Goal: Go to known website: Access a specific website the user already knows

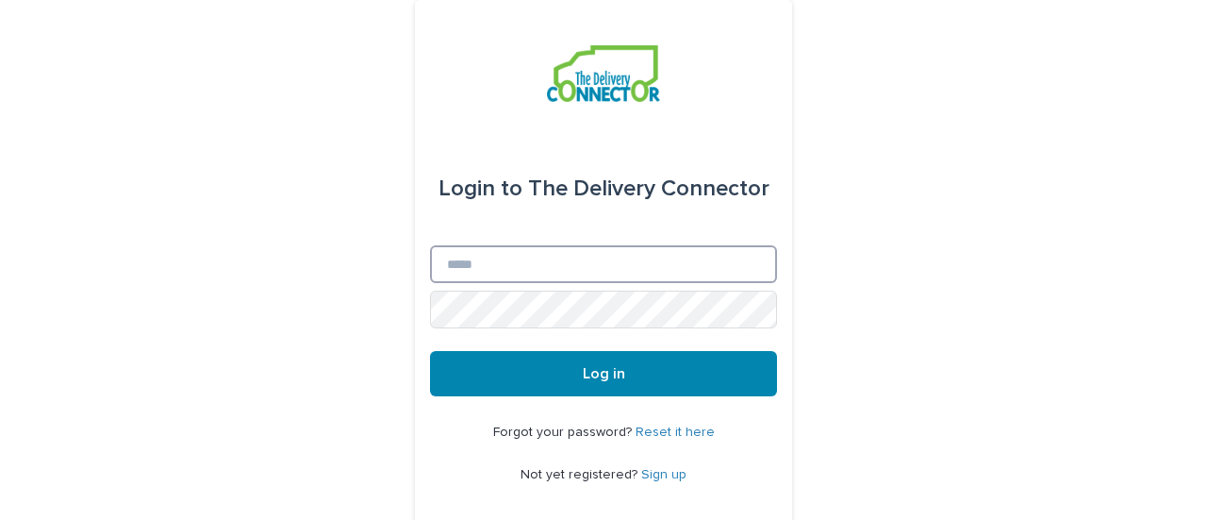
click at [623, 246] on input "Email" at bounding box center [603, 264] width 347 height 38
type input "**********"
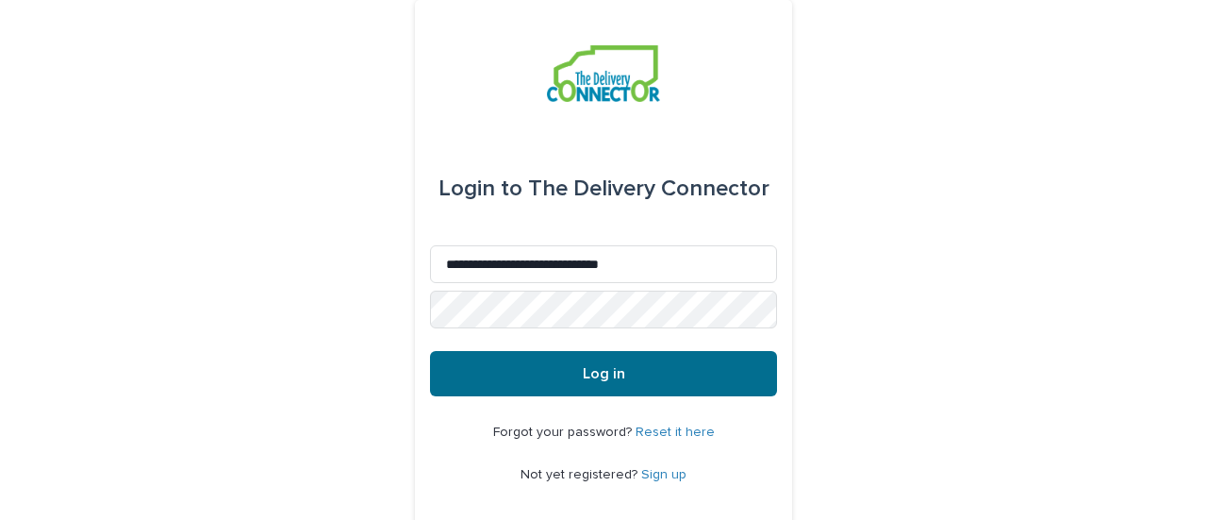
click at [564, 365] on button "Log in" at bounding box center [603, 373] width 347 height 45
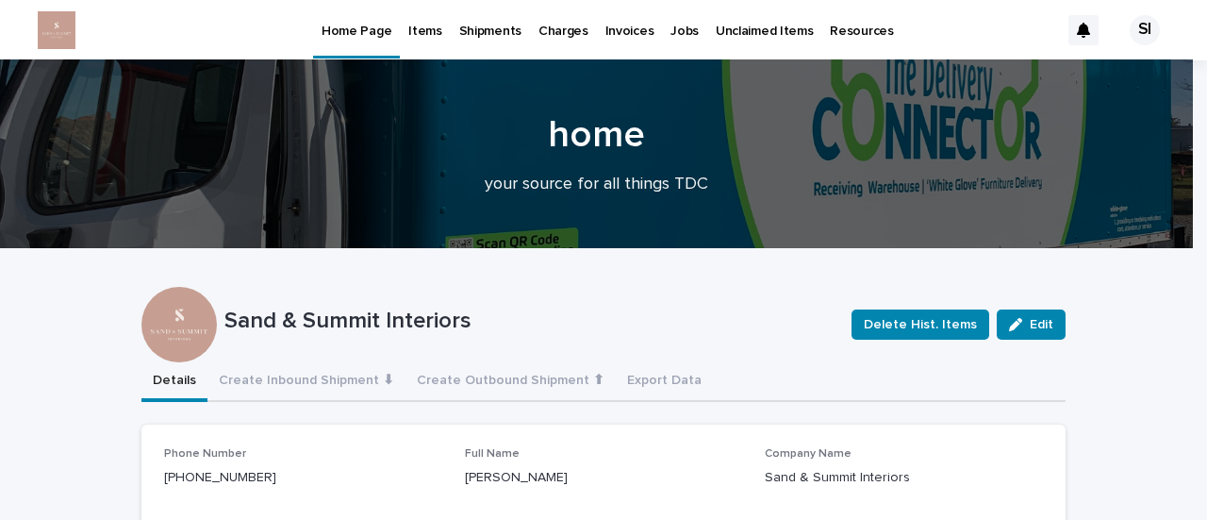
click at [430, 27] on p "Items" at bounding box center [424, 20] width 33 height 40
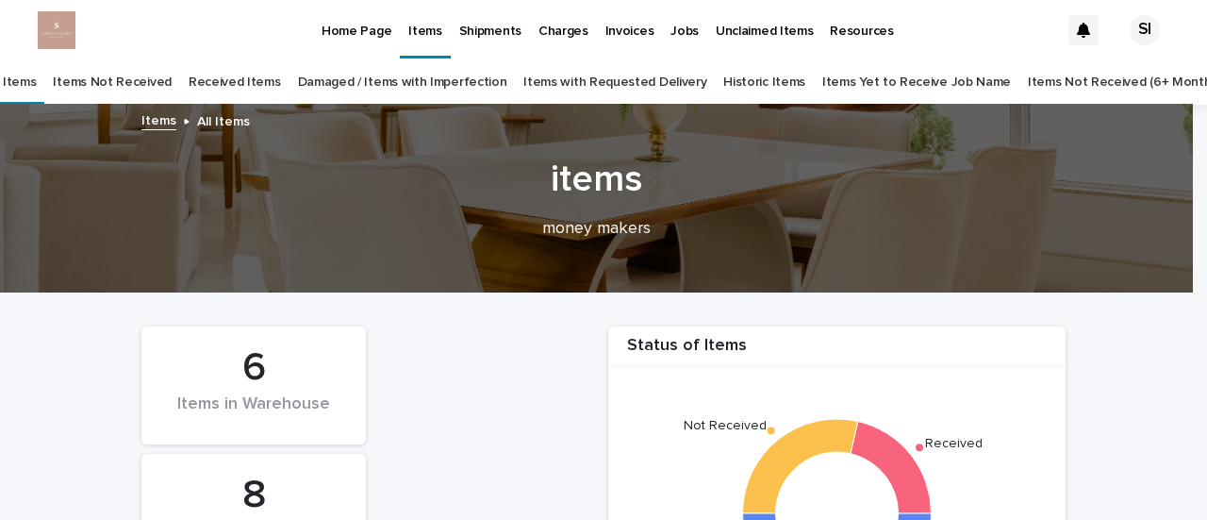
click at [362, 33] on p "Home Page" at bounding box center [357, 20] width 70 height 40
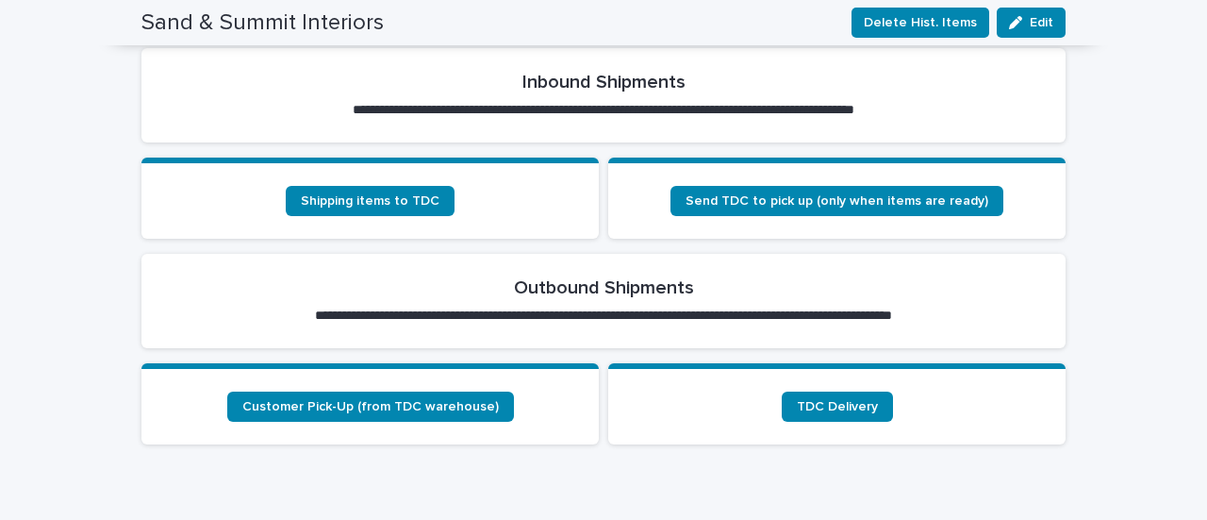
scroll to position [660, 0]
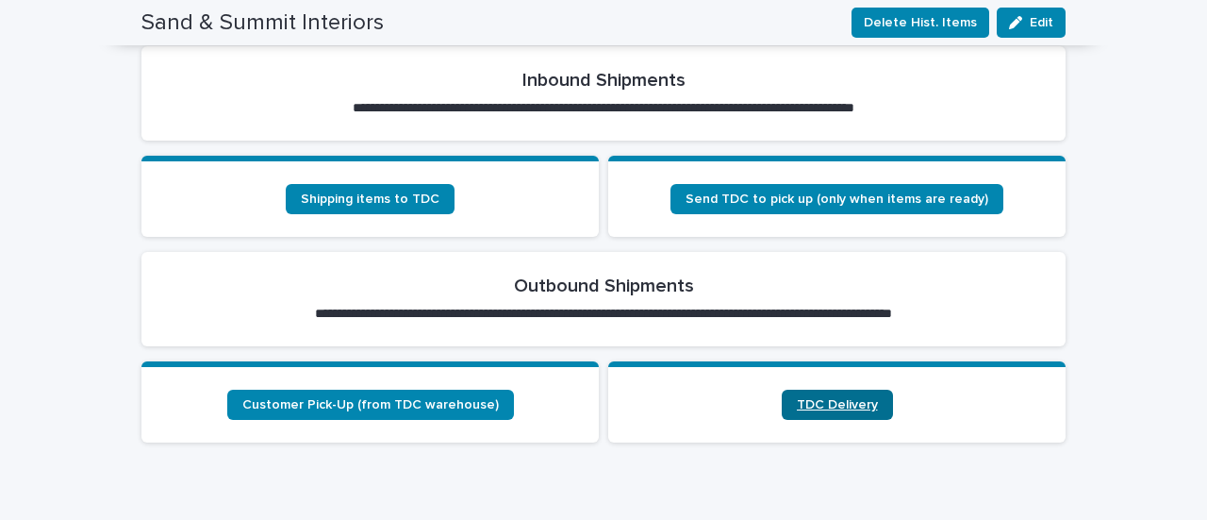
click at [861, 398] on span "TDC Delivery" at bounding box center [837, 404] width 81 height 13
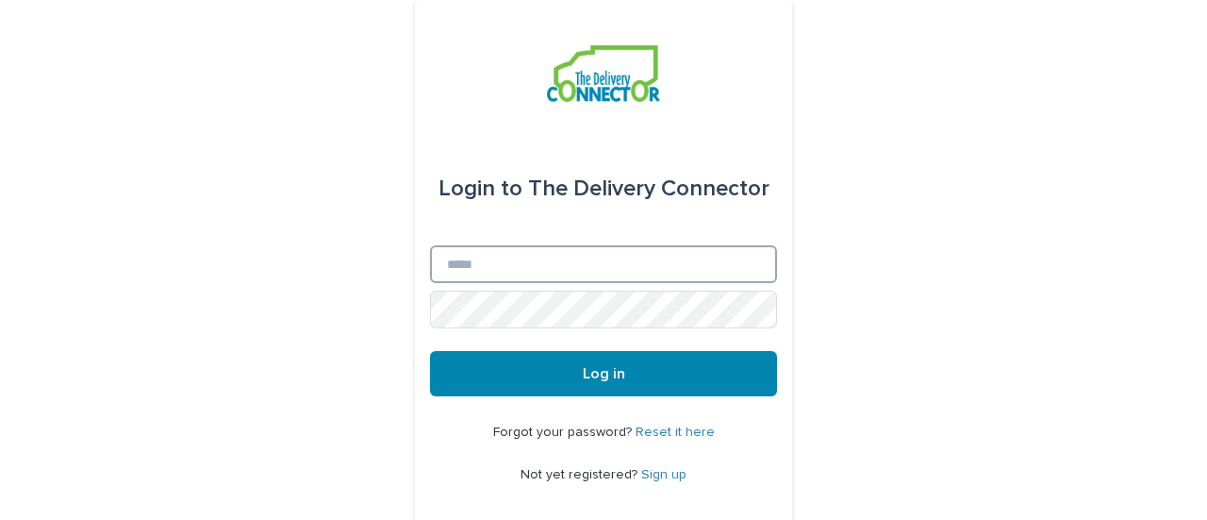
click at [522, 271] on input "Email" at bounding box center [603, 264] width 347 height 38
type input "**********"
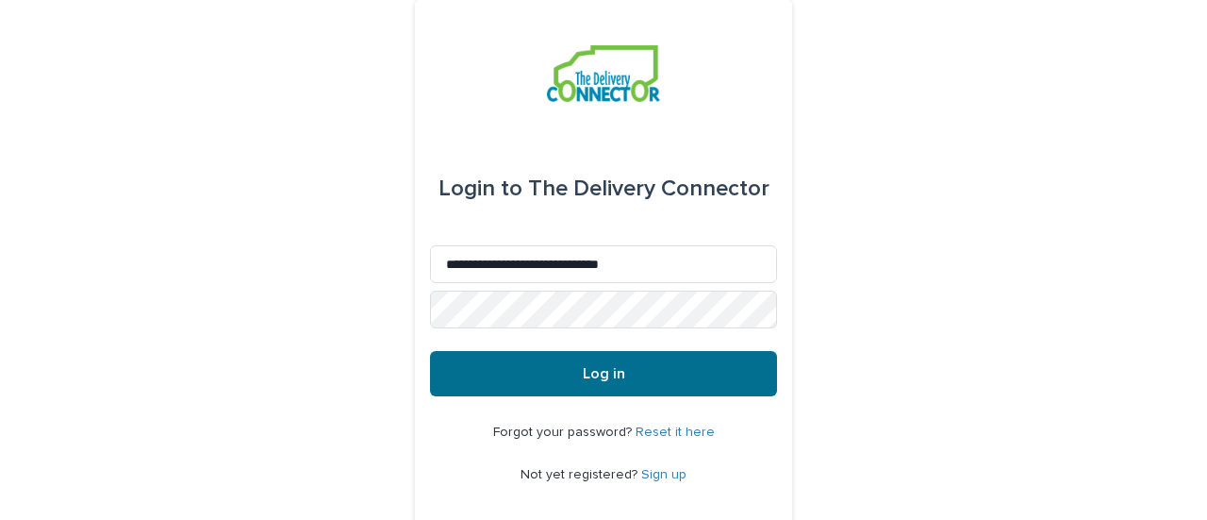
click at [596, 363] on button "Log in" at bounding box center [603, 373] width 347 height 45
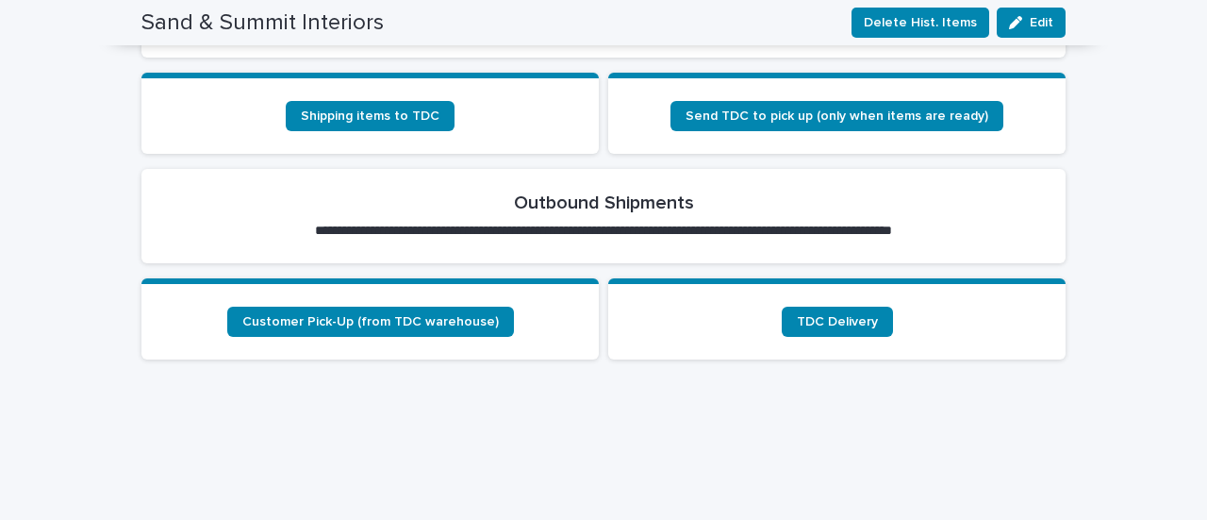
scroll to position [754, 0]
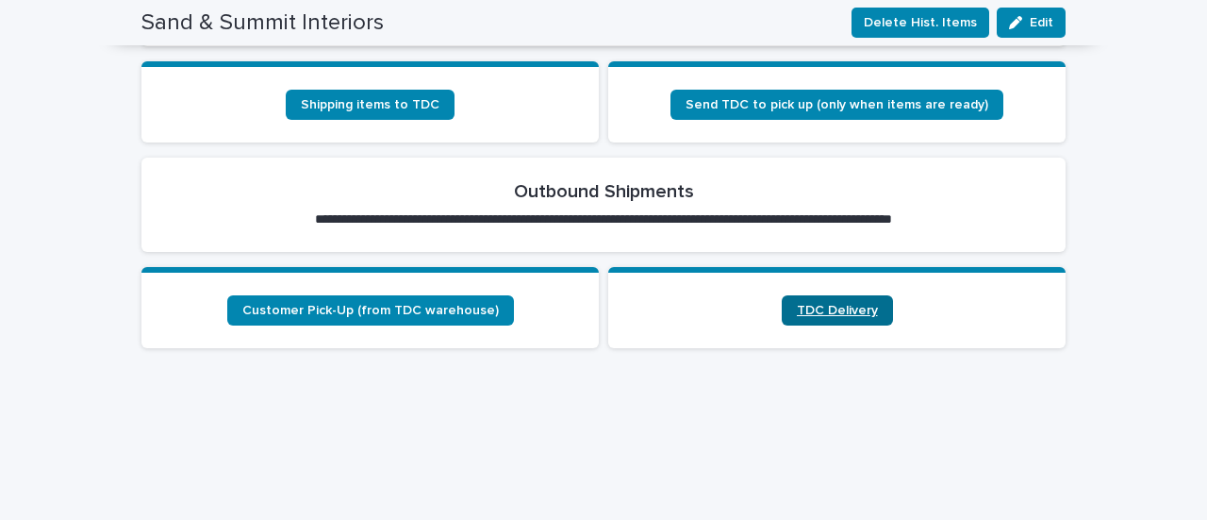
click at [818, 297] on link "TDC Delivery" at bounding box center [837, 310] width 111 height 30
